Goal: Go to known website: Access a specific website the user already knows

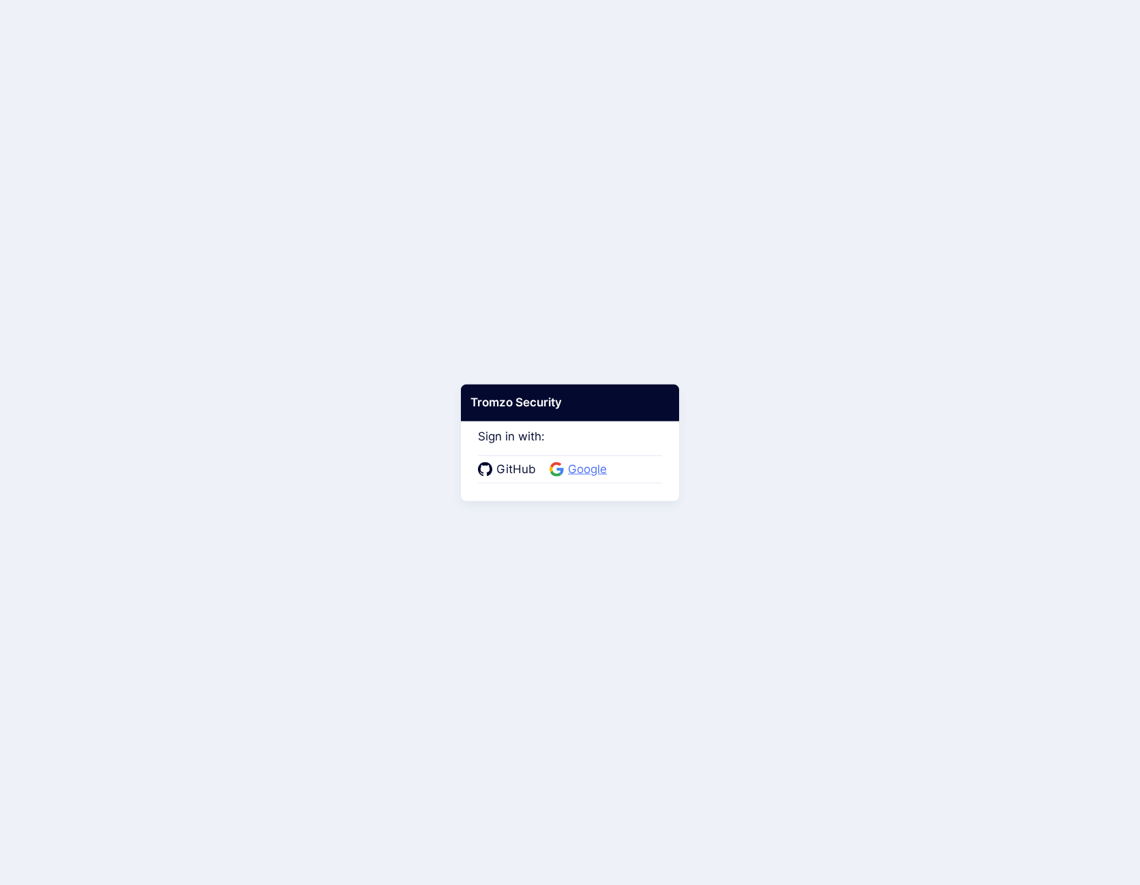
click at [598, 464] on span "Google" at bounding box center [587, 470] width 47 height 18
